Goal: Information Seeking & Learning: Check status

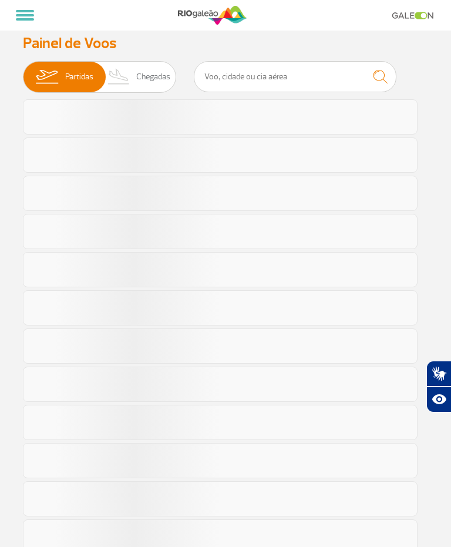
click at [149, 74] on span "Chegadas" at bounding box center [153, 77] width 34 height 31
click at [23, 71] on input "Partidas Chegadas" at bounding box center [23, 71] width 0 height 0
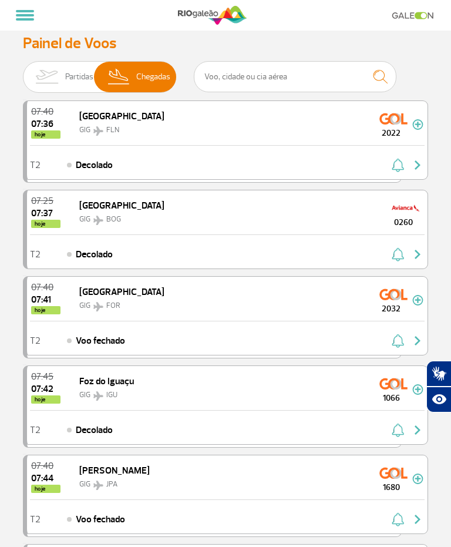
click at [157, 80] on span "Chegadas" at bounding box center [153, 77] width 34 height 31
click at [23, 71] on input "Partidas Chegadas" at bounding box center [23, 71] width 0 height 0
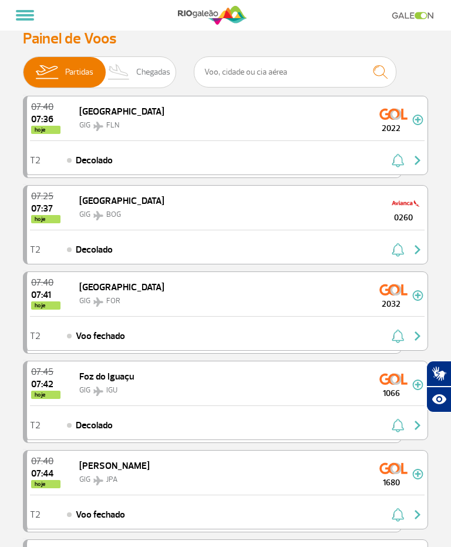
scroll to position [4, 0]
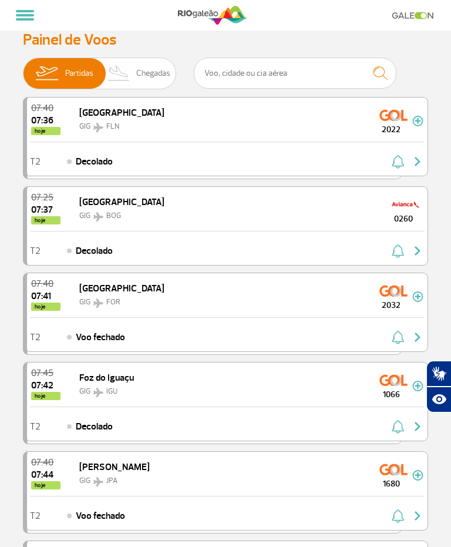
click at [151, 75] on span "Chegadas" at bounding box center [153, 73] width 34 height 31
click at [23, 68] on input "Partidas Chegadas" at bounding box center [23, 68] width 0 height 0
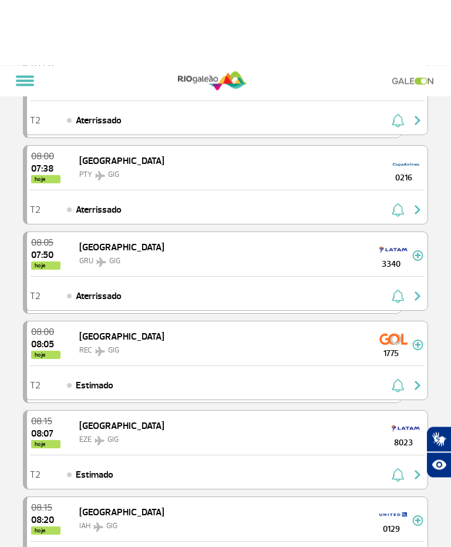
scroll to position [0, 0]
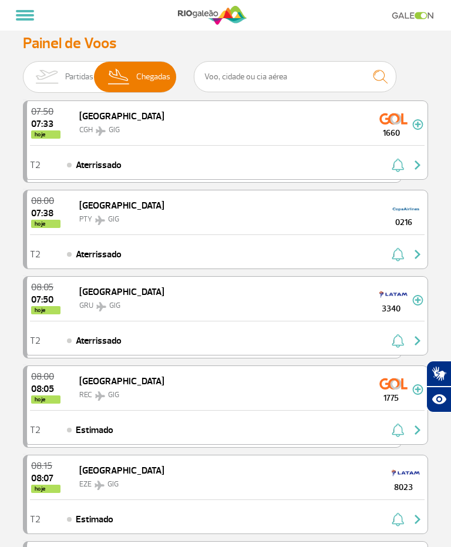
click at [416, 170] on img "button" at bounding box center [418, 165] width 14 height 14
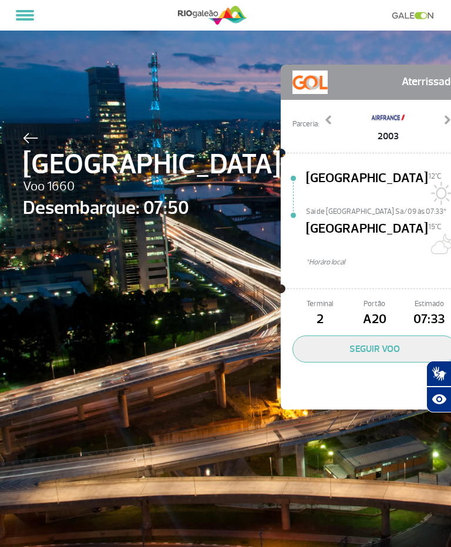
click at [416, 47] on div "São Paulo Voo 1660 Desembarque: 07:50 Aterrissado Parceria: 2003 3676 5987 9273…" at bounding box center [225, 219] width 423 height 439
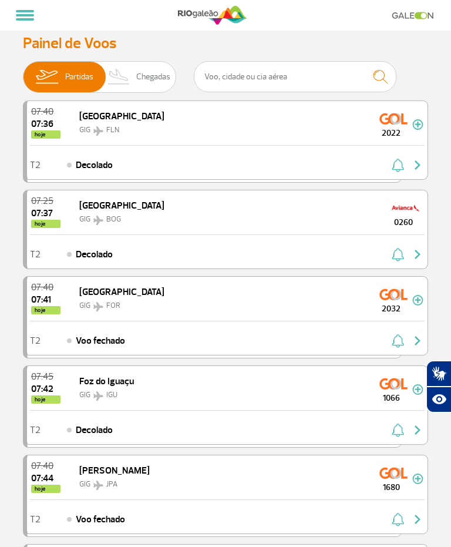
click at [131, 77] on img at bounding box center [119, 77] width 35 height 31
click at [23, 71] on input "Partidas Chegadas" at bounding box center [23, 71] width 0 height 0
